Goal: Task Accomplishment & Management: Complete application form

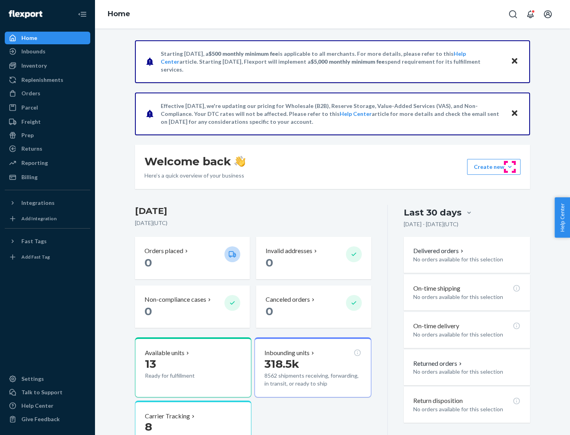
click at [509, 167] on button "Create new Create new inbound Create new order Create new product" at bounding box center [493, 167] width 53 height 16
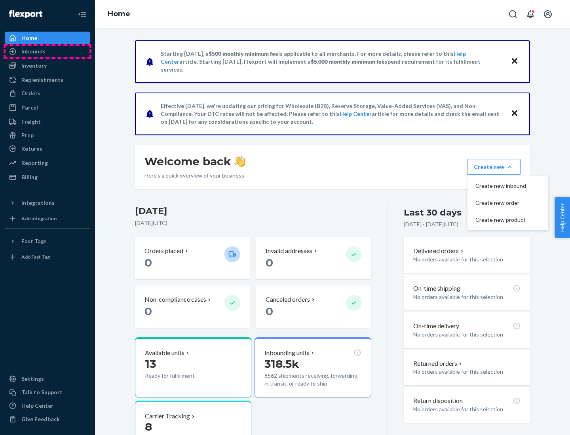
click at [47, 51] on div "Inbounds" at bounding box center [48, 51] width 84 height 11
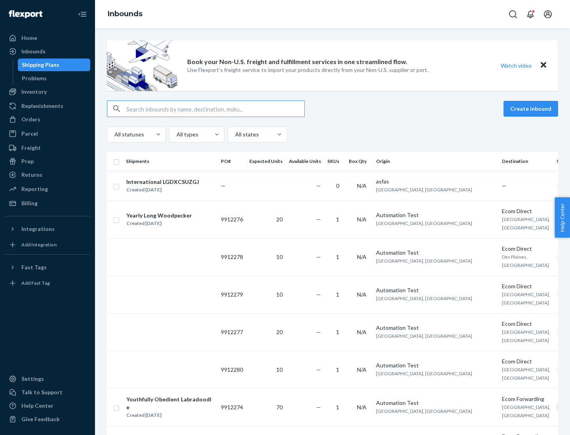
click at [532, 109] on button "Create inbound" at bounding box center [530, 109] width 55 height 16
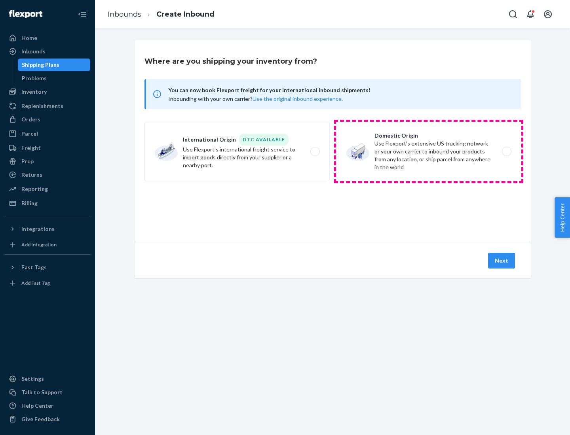
click at [428, 151] on label "Domestic Origin Use Flexport’s extensive US trucking network or your own carrie…" at bounding box center [428, 151] width 185 height 59
click at [506, 151] on input "Domestic Origin Use Flexport’s extensive US trucking network or your own carrie…" at bounding box center [508, 151] width 5 height 5
radio input "true"
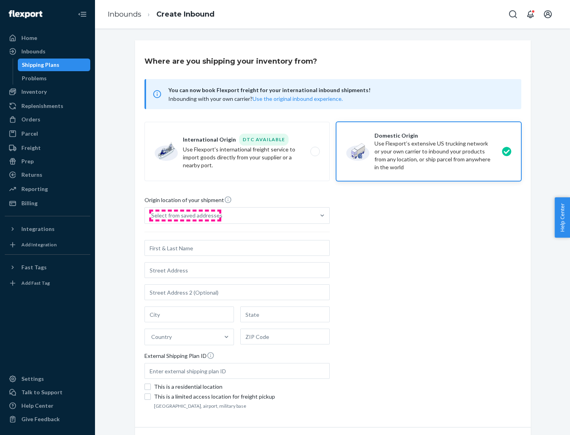
click at [185, 216] on div "Select from saved addresses" at bounding box center [186, 216] width 71 height 8
click at [152, 216] on input "Select from saved addresses" at bounding box center [151, 216] width 1 height 8
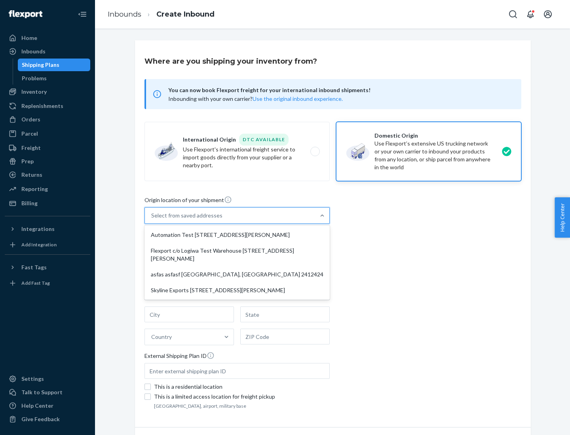
scroll to position [3, 0]
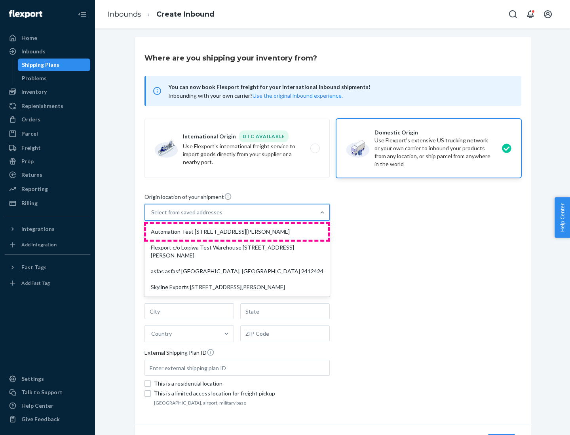
click at [237, 232] on div "Automation Test [STREET_ADDRESS][PERSON_NAME]" at bounding box center [237, 232] width 182 height 16
click at [152, 216] on input "option Automation Test [STREET_ADDRESS][PERSON_NAME] focused, 1 of 4. 4 results…" at bounding box center [151, 212] width 1 height 8
type input "Automation Test"
type input "9th Floor"
type input "[GEOGRAPHIC_DATA]"
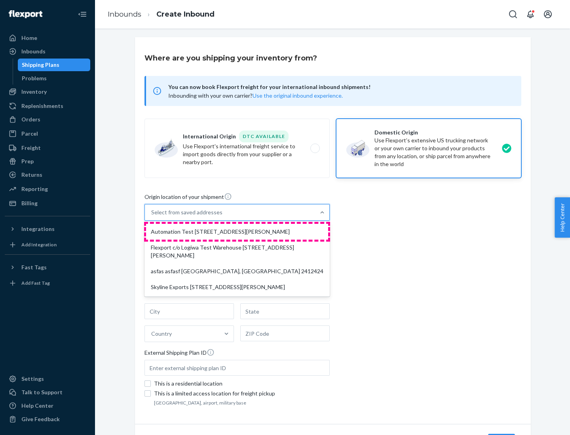
type input "CA"
type input "94104"
type input "[STREET_ADDRESS][PERSON_NAME]"
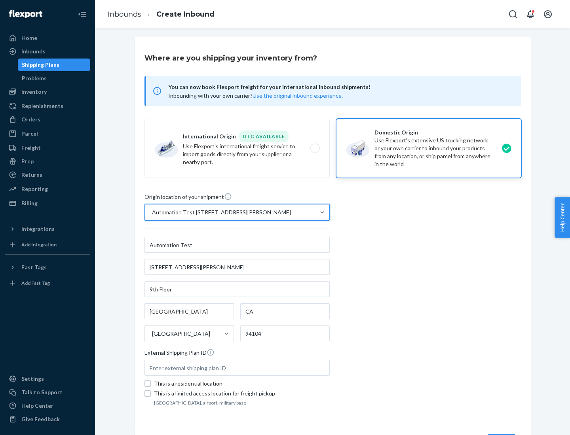
scroll to position [46, 0]
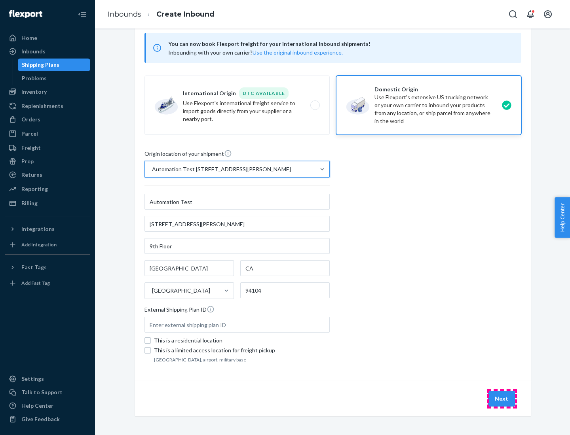
click at [501, 399] on button "Next" at bounding box center [501, 399] width 27 height 16
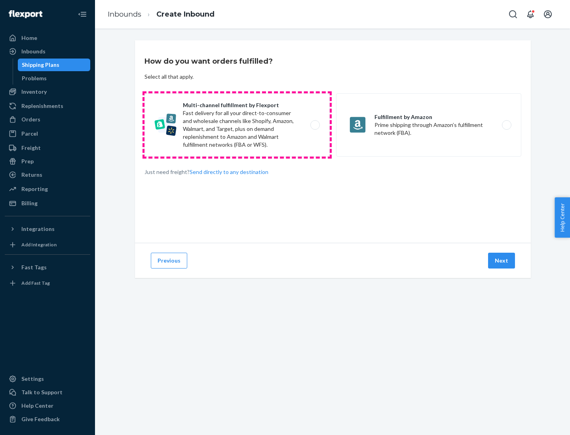
click at [237, 125] on label "Multi-channel fulfillment by Flexport Fast delivery for all your direct-to-cons…" at bounding box center [236, 124] width 185 height 63
click at [314, 125] on input "Multi-channel fulfillment by Flexport Fast delivery for all your direct-to-cons…" at bounding box center [316, 125] width 5 height 5
radio input "true"
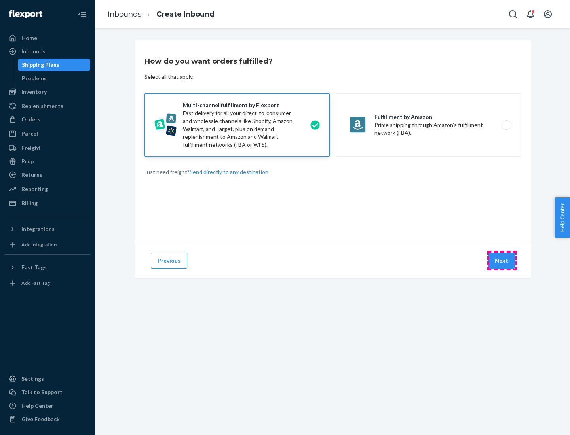
click at [501, 261] on button "Next" at bounding box center [501, 261] width 27 height 16
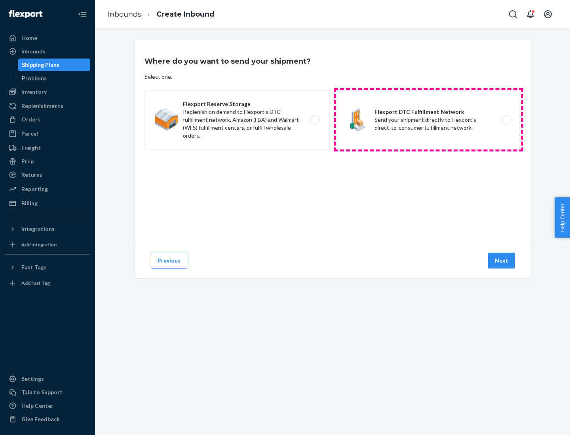
click at [428, 120] on label "Flexport DTC Fulfillment Network Send your shipment directly to Flexport's dire…" at bounding box center [428, 119] width 185 height 59
click at [506, 120] on input "Flexport DTC Fulfillment Network Send your shipment directly to Flexport's dire…" at bounding box center [508, 119] width 5 height 5
radio input "true"
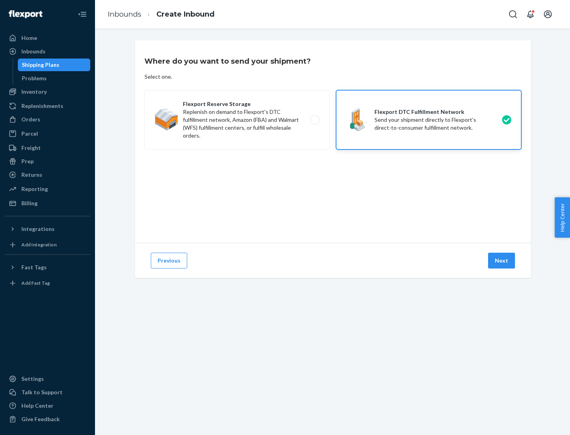
click at [501, 261] on button "Next" at bounding box center [501, 261] width 27 height 16
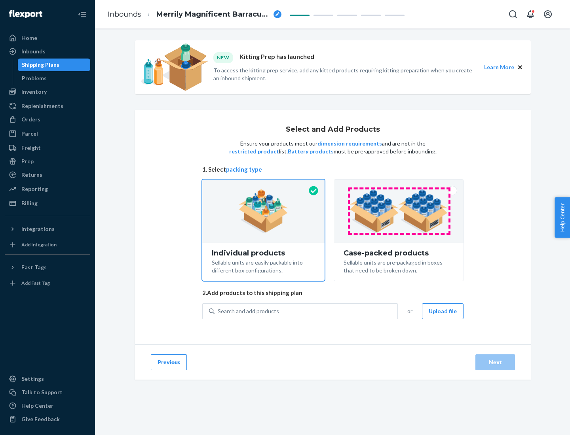
click at [399, 211] on img at bounding box center [398, 211] width 98 height 44
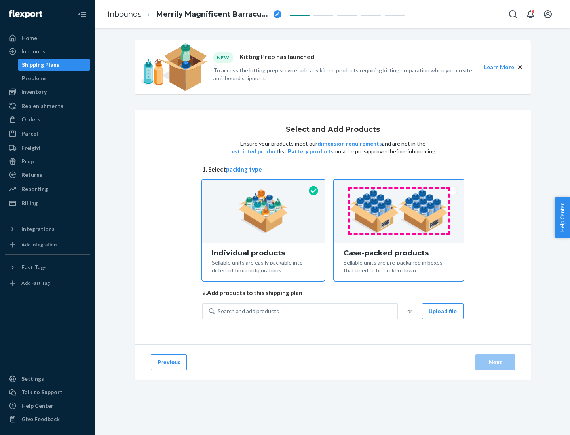
click at [399, 185] on input "Case-packed products Sellable units are pre-packaged in boxes that need to be b…" at bounding box center [398, 182] width 5 height 5
radio input "true"
radio input "false"
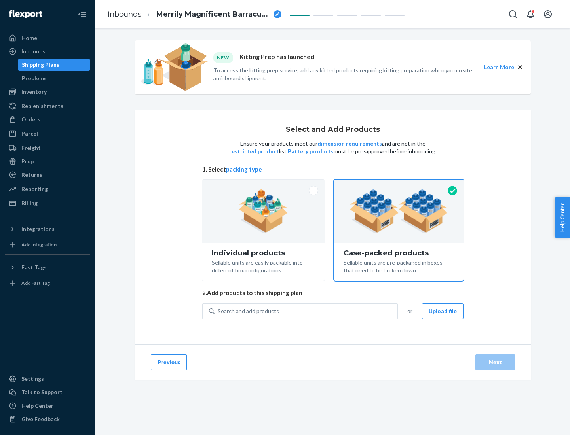
click at [306, 311] on div "Search and add products" at bounding box center [305, 311] width 183 height 14
click at [218, 311] on input "Search and add products" at bounding box center [218, 311] width 1 height 8
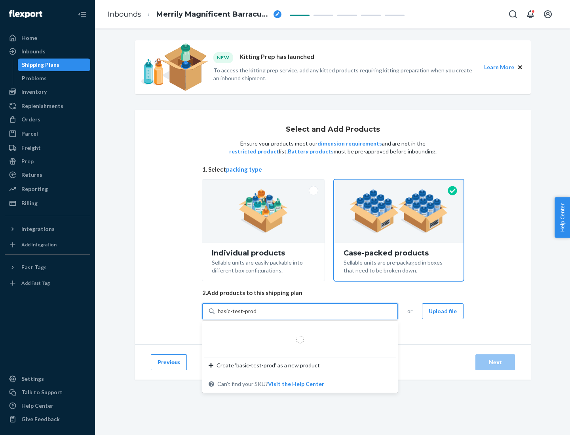
type input "basic-test-product-1"
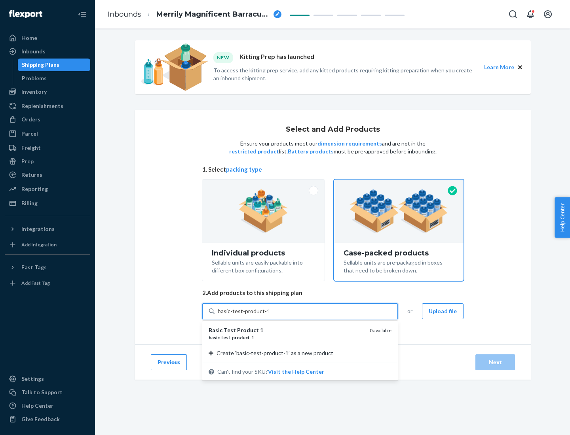
click at [286, 337] on div "basic - test - product - 1" at bounding box center [285, 337] width 155 height 7
click at [268, 315] on input "basic-test-product-1" at bounding box center [243, 311] width 51 height 8
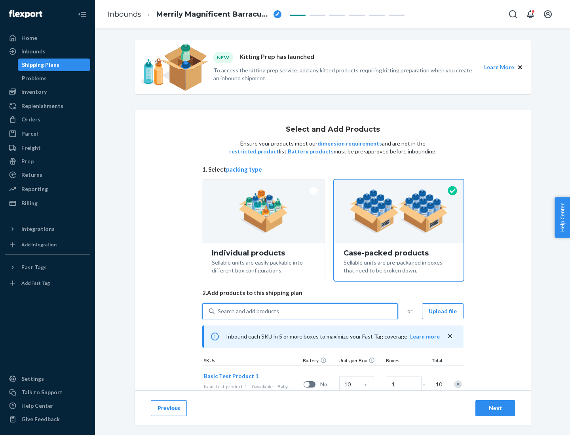
scroll to position [28, 0]
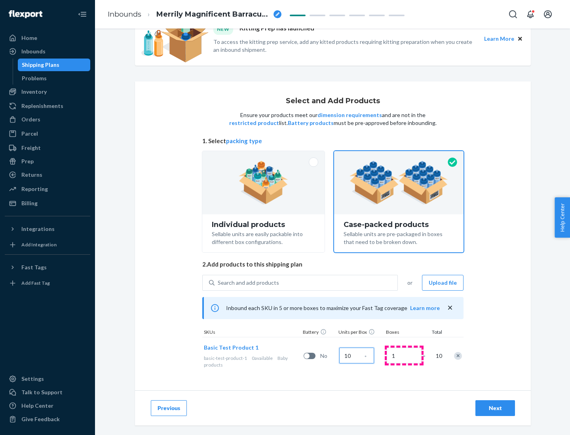
type input "10"
type input "7"
click at [495, 408] on div "Next" at bounding box center [495, 408] width 26 height 8
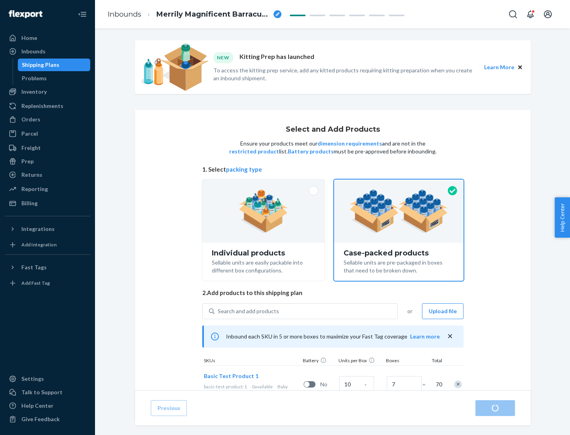
radio input "true"
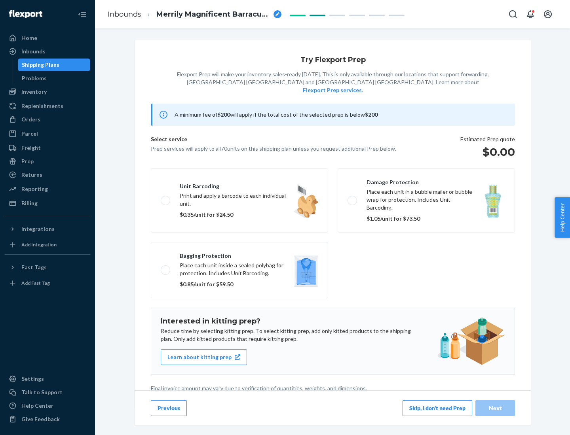
scroll to position [2, 0]
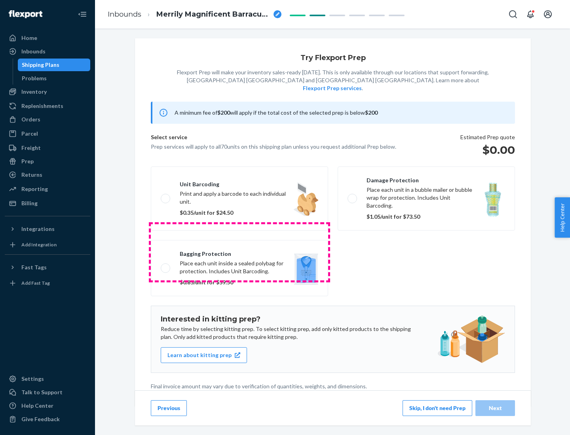
click at [239, 252] on label "Bagging protection Place each unit inside a sealed polybag for protection. Incl…" at bounding box center [239, 268] width 177 height 56
click at [166, 265] on input "Bagging protection Place each unit inside a sealed polybag for protection. Incl…" at bounding box center [163, 267] width 5 height 5
checkbox input "true"
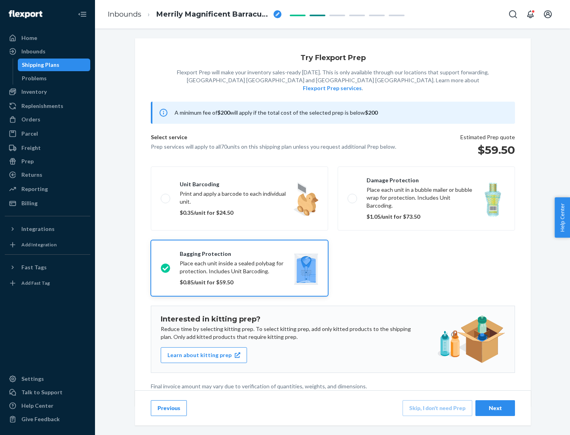
click at [495, 408] on div "Next" at bounding box center [495, 408] width 26 height 8
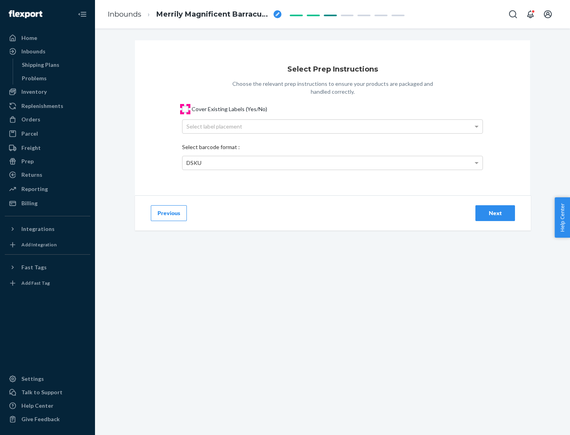
click at [185, 109] on input "Cover Existing Labels (Yes/No)" at bounding box center [185, 109] width 6 height 6
checkbox input "true"
click at [332, 126] on div "Select label placement" at bounding box center [332, 126] width 300 height 13
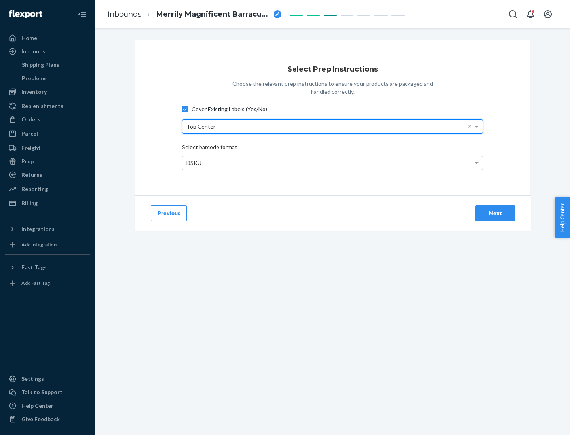
click at [332, 163] on div "DSKU" at bounding box center [332, 162] width 300 height 13
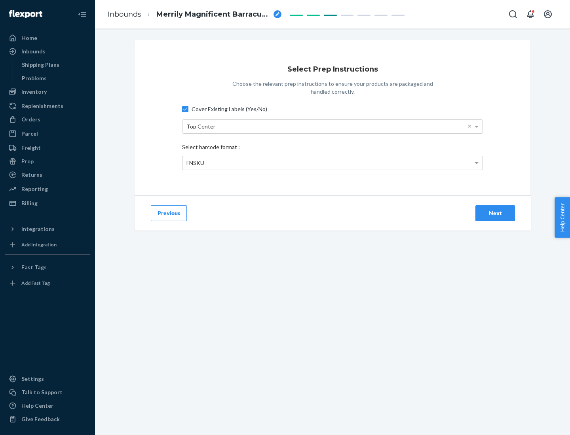
click at [495, 213] on div "Next" at bounding box center [495, 213] width 26 height 8
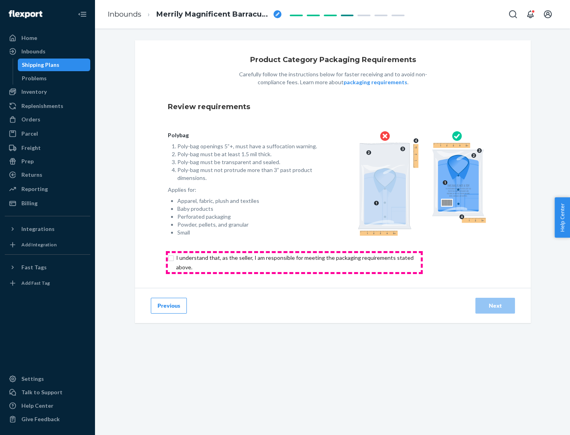
click at [294, 262] on input "checkbox" at bounding box center [299, 262] width 263 height 19
checkbox input "true"
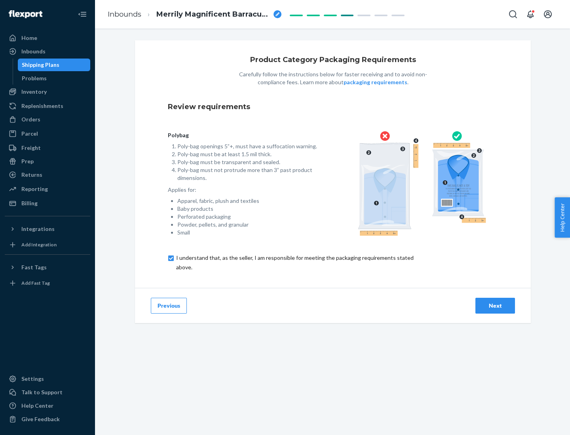
click at [495, 305] on div "Next" at bounding box center [495, 306] width 26 height 8
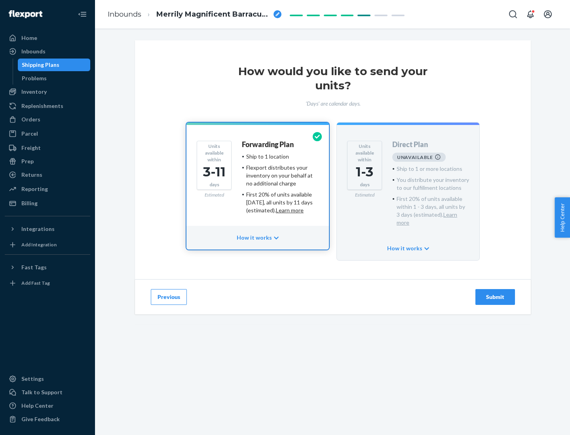
click at [268, 144] on h4 "Forwarding Plan" at bounding box center [268, 145] width 52 height 8
click at [495, 293] on div "Submit" at bounding box center [495, 297] width 26 height 8
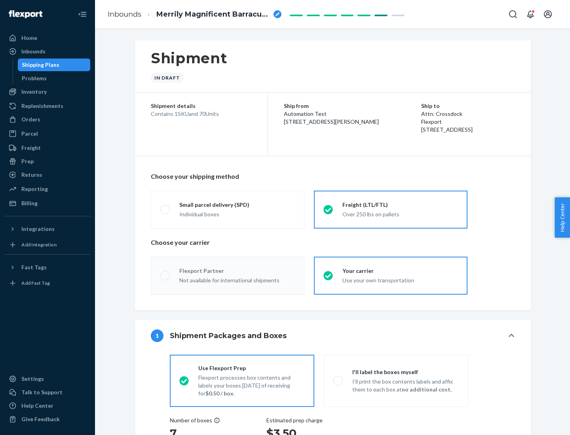
radio input "true"
radio input "false"
radio input "true"
radio input "false"
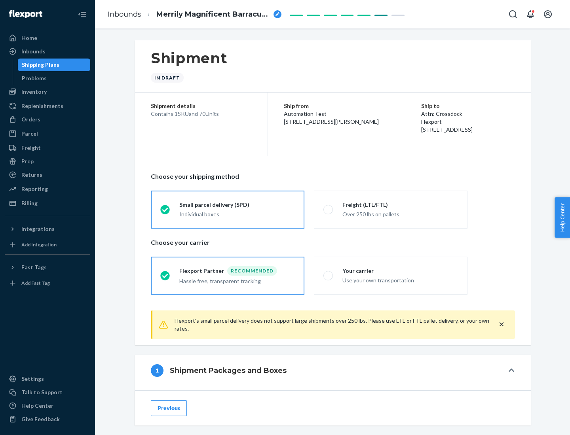
click at [390, 209] on div "Over 250 lbs on pallets" at bounding box center [399, 213] width 115 height 9
click at [328, 209] on input "Freight (LTL/FTL) Over 250 lbs on pallets" at bounding box center [325, 209] width 5 height 5
radio input "true"
radio input "false"
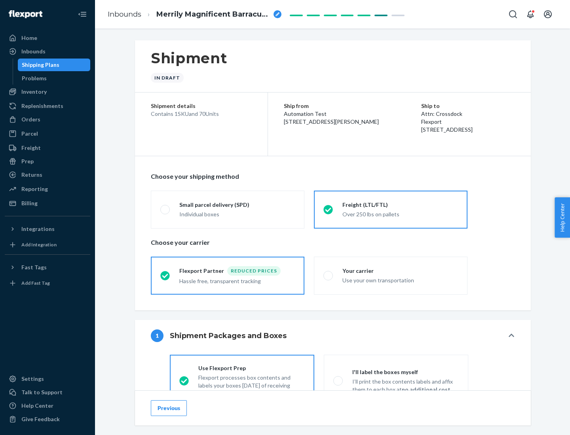
scroll to position [44, 0]
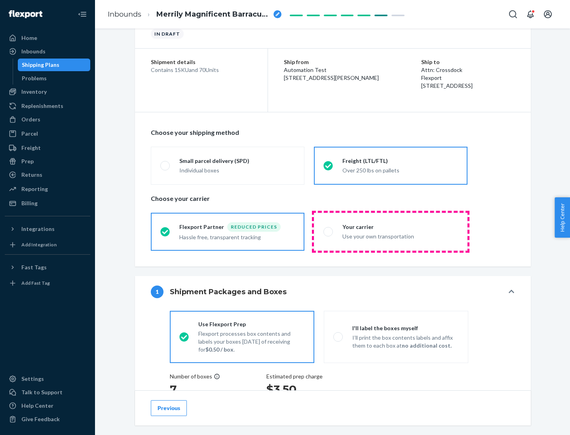
click at [390, 231] on div "Use your own transportation" at bounding box center [399, 235] width 115 height 9
click at [328, 231] on input "Your carrier Use your own transportation" at bounding box center [325, 231] width 5 height 5
radio input "true"
radio input "false"
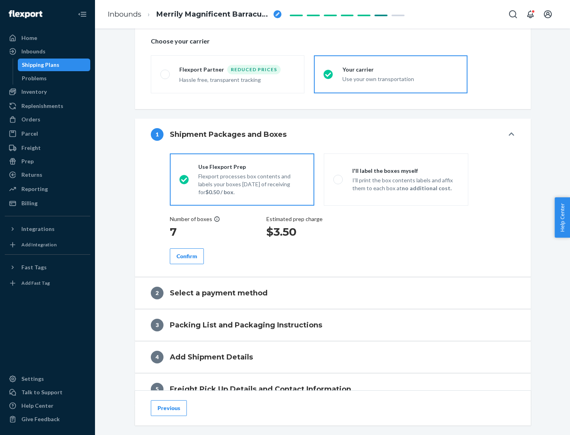
scroll to position [149, 0]
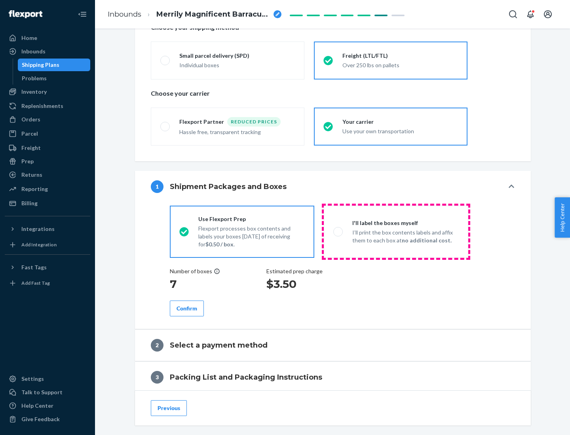
click at [395, 231] on p "I’ll print the box contents labels and affix them to each box at no additional …" at bounding box center [405, 237] width 106 height 16
click at [338, 231] on input "I'll label the boxes myself I’ll print the box contents labels and affix them t…" at bounding box center [335, 231] width 5 height 5
radio input "true"
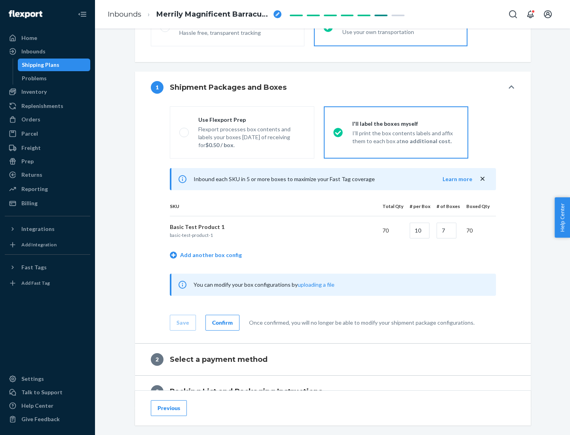
scroll to position [136, 0]
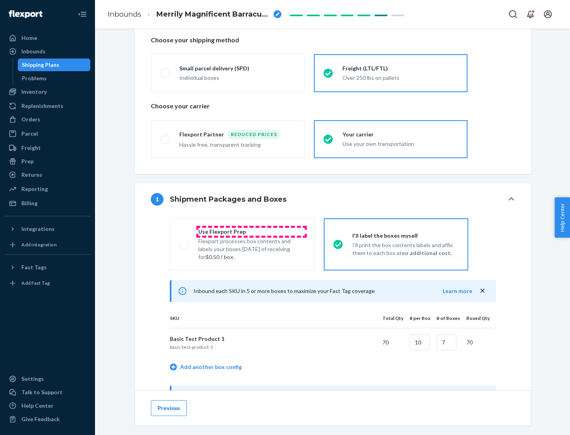
click at [251, 231] on div "Use Flexport Prep" at bounding box center [251, 232] width 106 height 8
click at [184, 242] on input "Use Flexport Prep Flexport processes box contents and labels your boxes [DATE] …" at bounding box center [181, 244] width 5 height 5
radio input "true"
radio input "false"
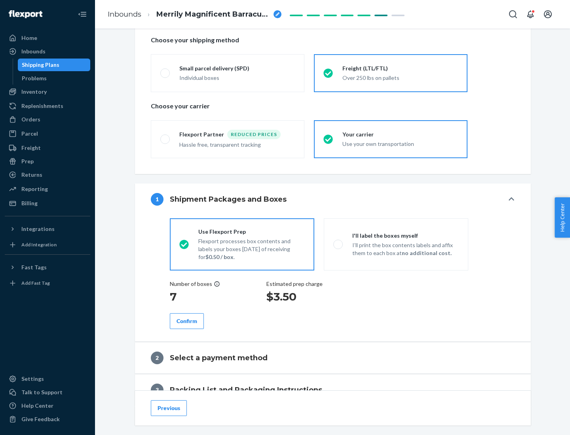
scroll to position [226, 0]
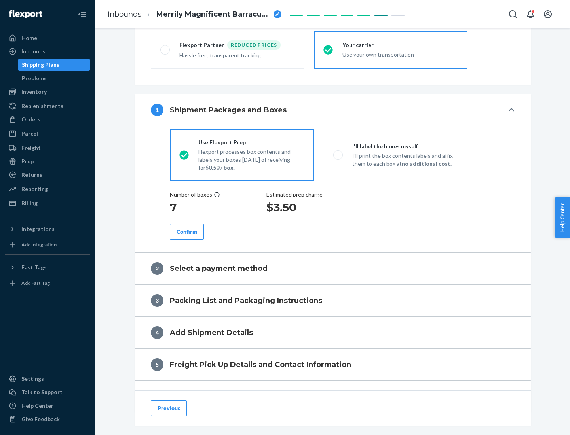
click at [187, 231] on div "Confirm" at bounding box center [186, 232] width 21 height 8
radio input "false"
